Goal: Transaction & Acquisition: Complete application form

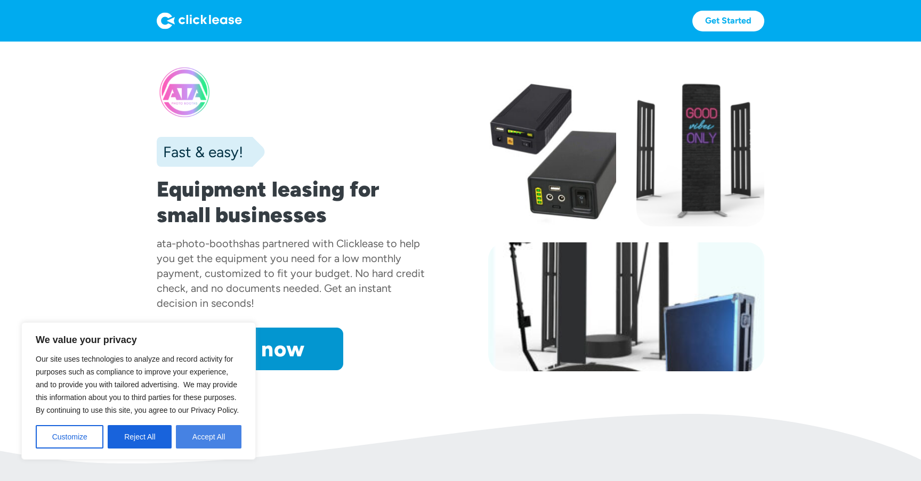
click at [205, 428] on button "Accept All" at bounding box center [209, 436] width 66 height 23
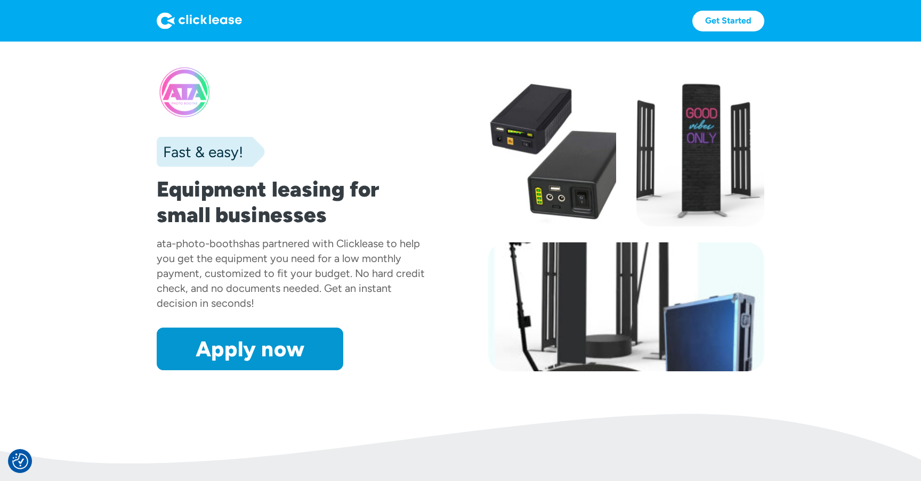
click at [195, 22] on img at bounding box center [199, 20] width 85 height 17
click at [163, 19] on img at bounding box center [199, 20] width 85 height 17
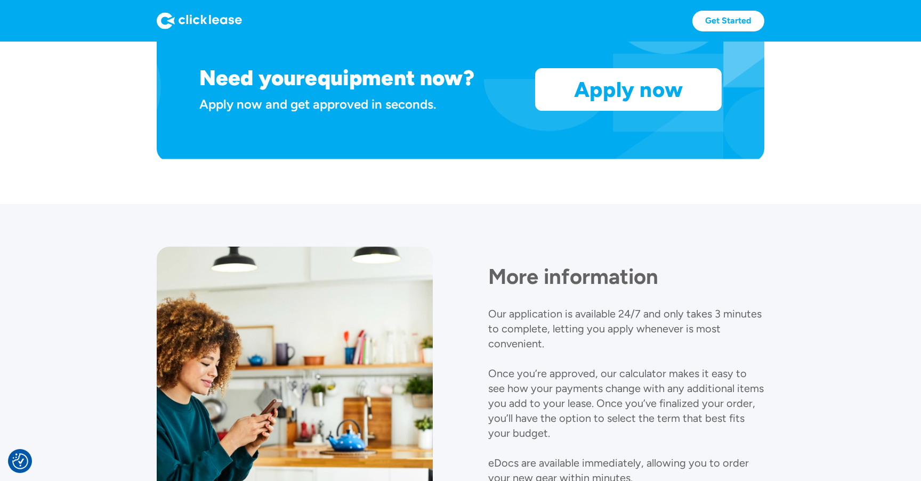
scroll to position [956, 0]
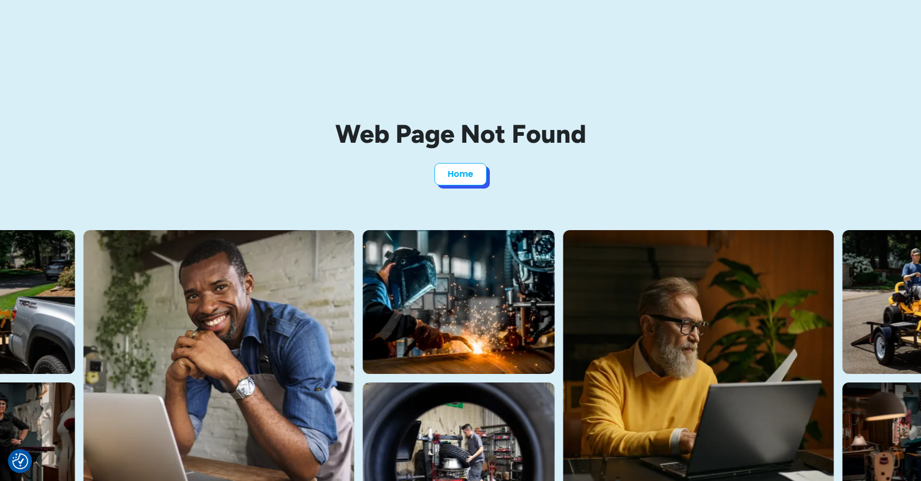
click at [444, 179] on link "Home" at bounding box center [461, 174] width 52 height 22
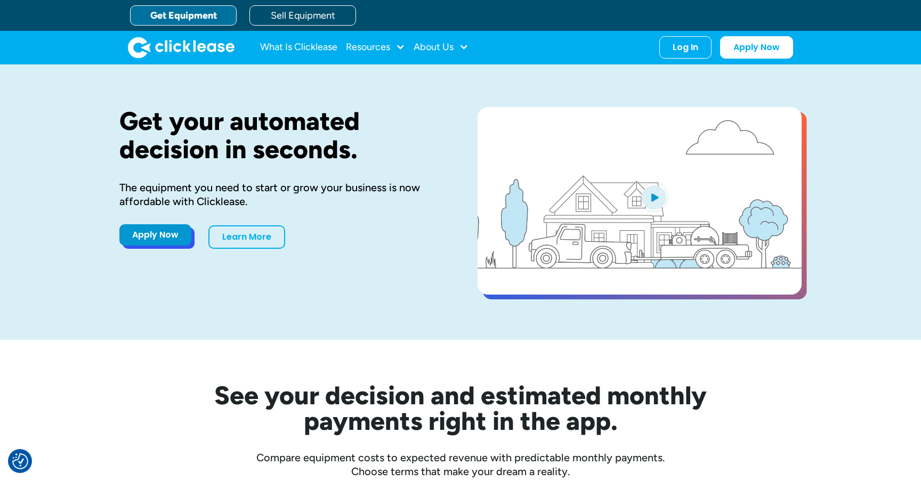
click at [152, 238] on link "Apply Now" at bounding box center [155, 234] width 72 height 21
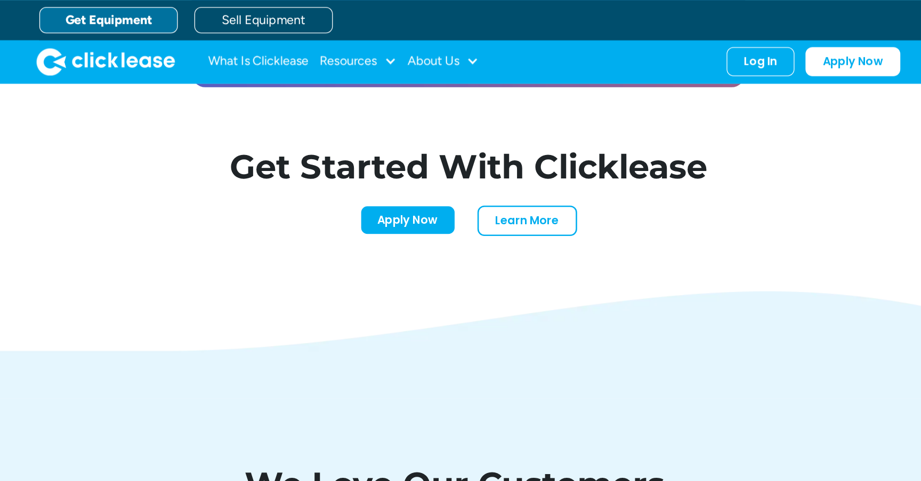
scroll to position [3296, 0]
